Goal: Find specific page/section: Find specific page/section

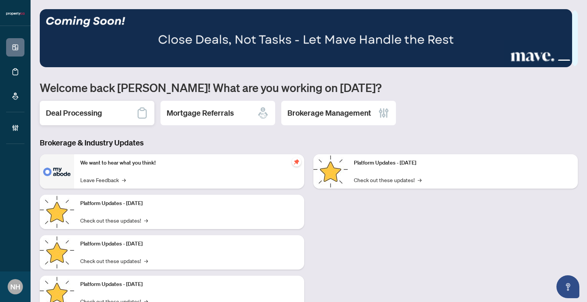
click at [69, 113] on h2 "Deal Processing" at bounding box center [74, 113] width 56 height 11
